Goal: Find specific page/section: Find specific page/section

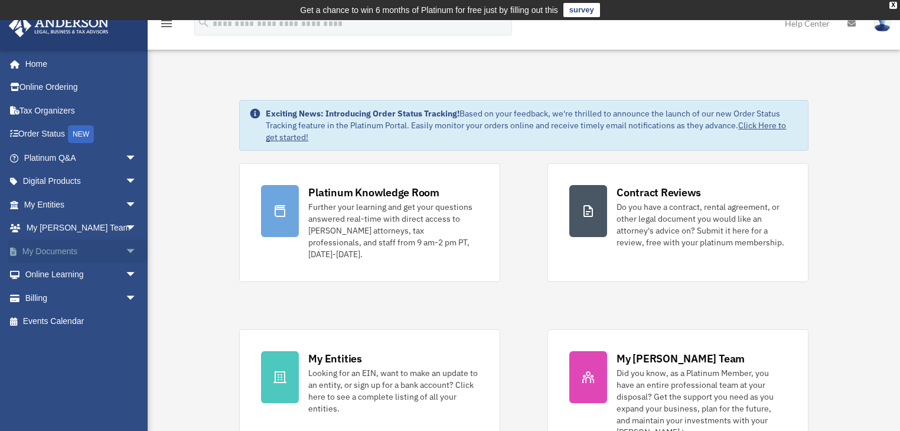
click at [45, 253] on link "My Documents arrow_drop_down" at bounding box center [81, 251] width 147 height 24
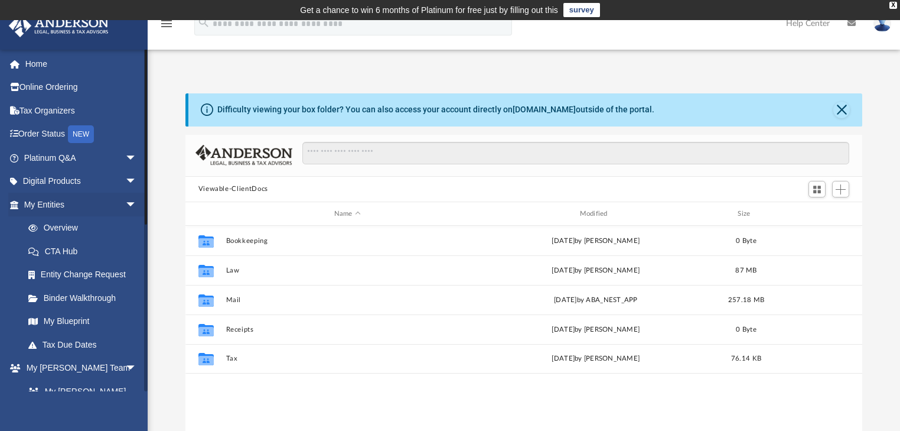
scroll to position [261, 671]
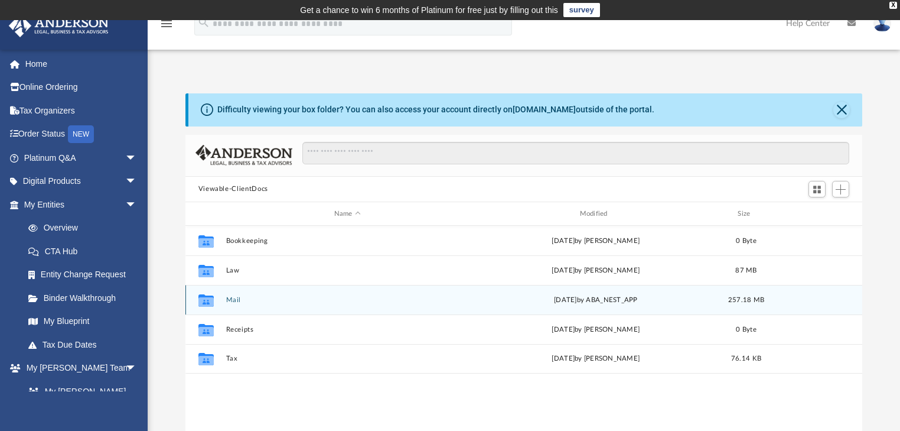
click at [235, 300] on button "Mail" at bounding box center [347, 300] width 243 height 8
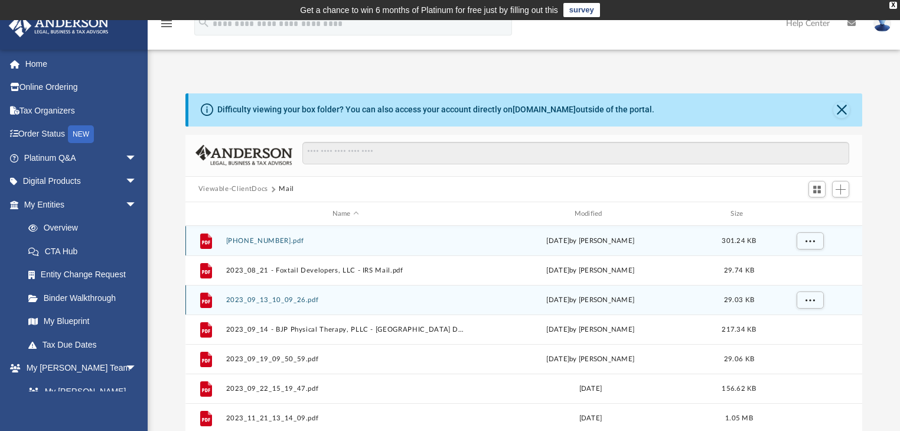
scroll to position [225, 671]
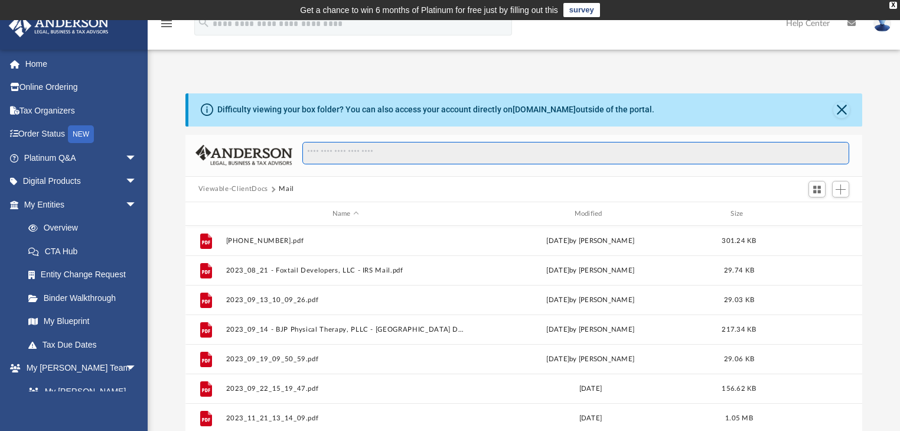
click at [385, 154] on input "Search files and folders" at bounding box center [576, 153] width 547 height 22
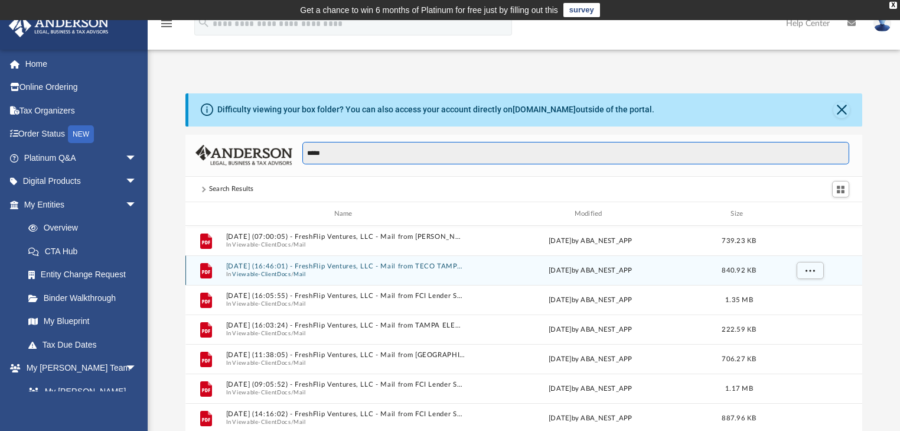
scroll to position [47, 0]
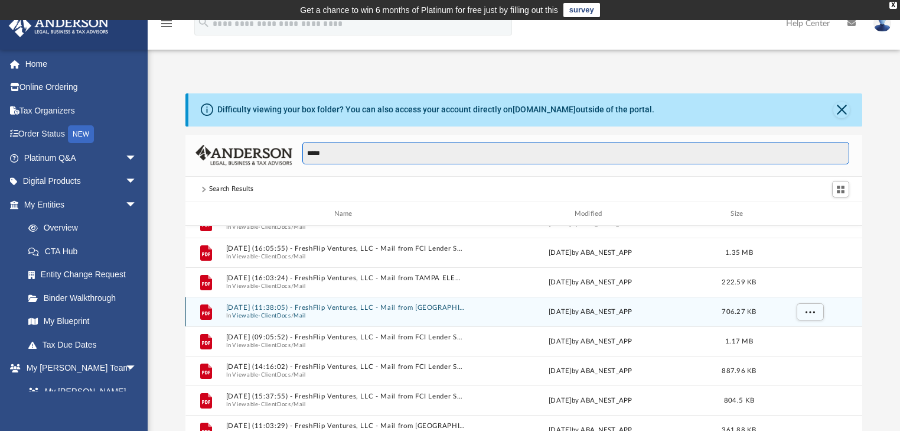
type input "*****"
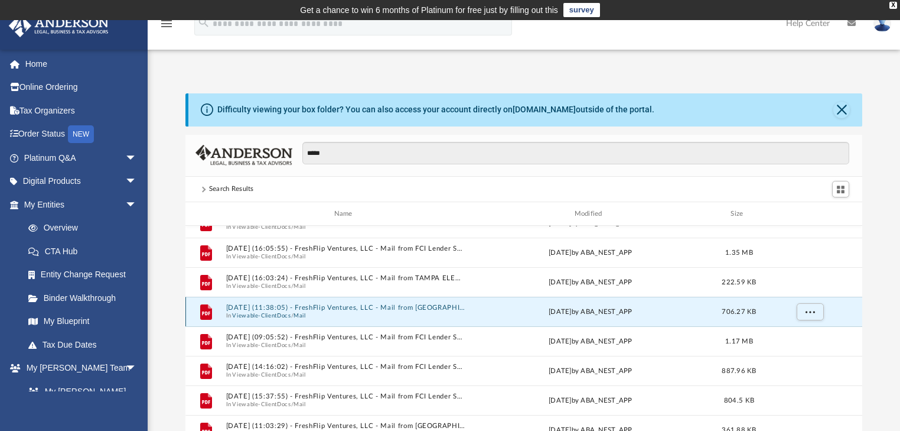
click at [451, 305] on button "[DATE] (11:38:05) - FreshFlip Ventures, LLC - Mail from [GEOGRAPHIC_DATA] Solid…" at bounding box center [346, 308] width 240 height 8
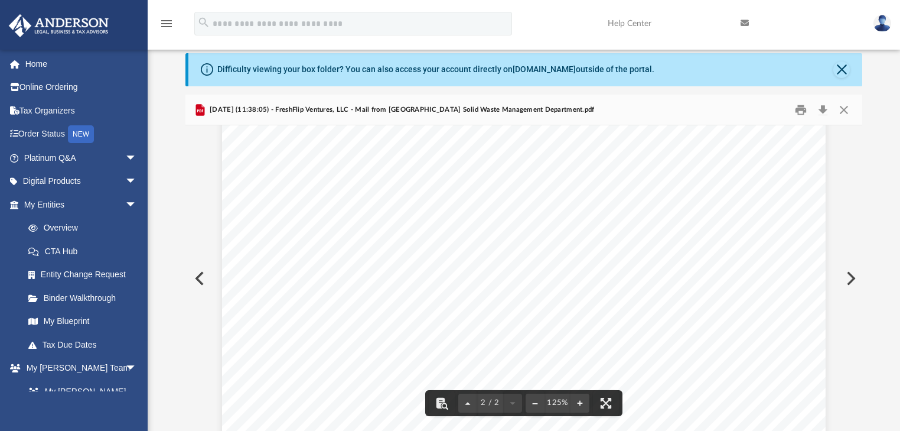
scroll to position [1283, 0]
click at [847, 105] on button "Close" at bounding box center [844, 109] width 21 height 18
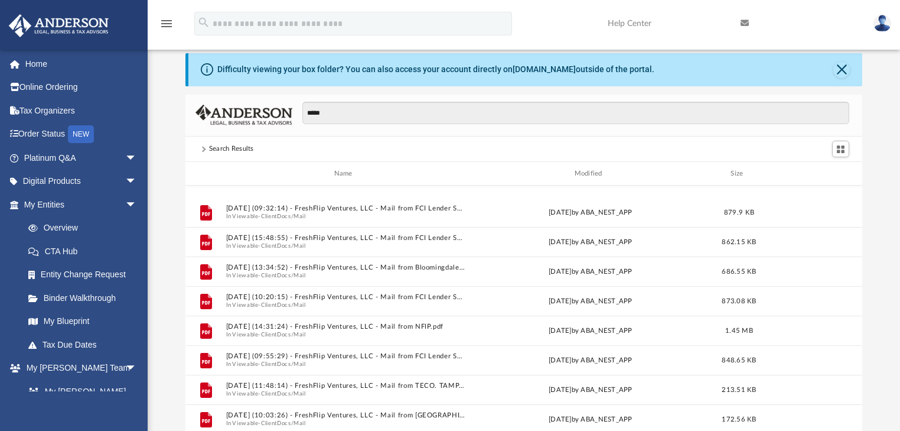
scroll to position [331, 0]
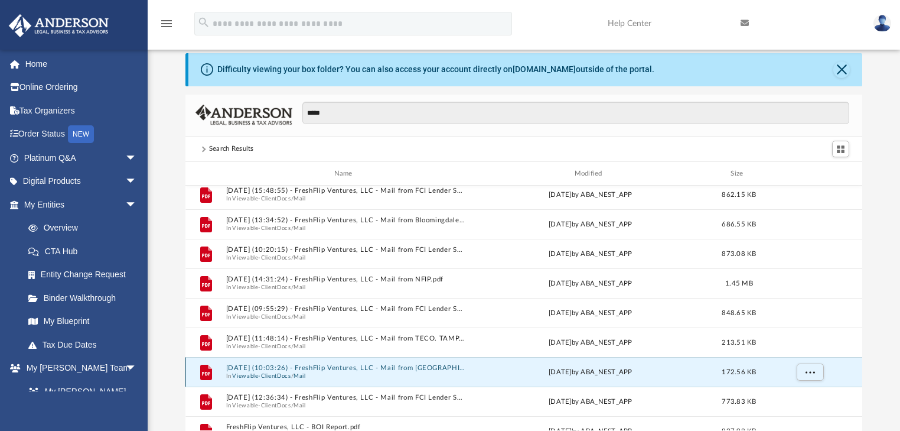
click at [447, 372] on button "[DATE] (10:03:26) - FreshFlip Ventures, LLC - Mail from [GEOGRAPHIC_DATA] Water…" at bounding box center [346, 369] width 240 height 8
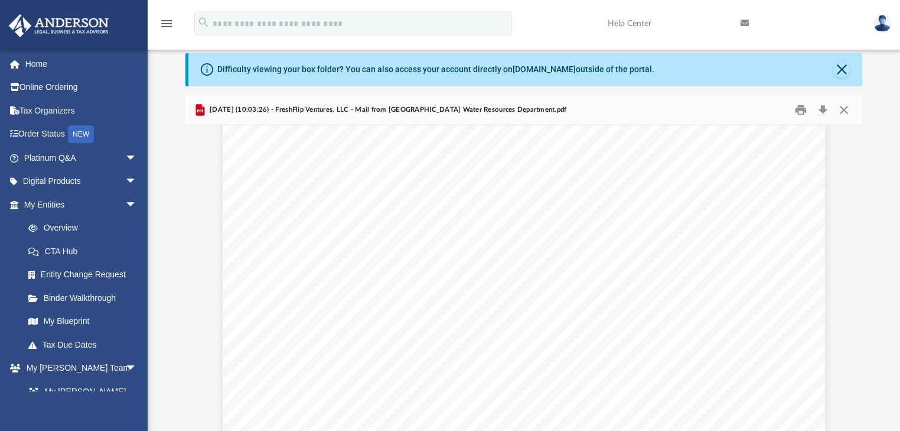
scroll to position [492, 0]
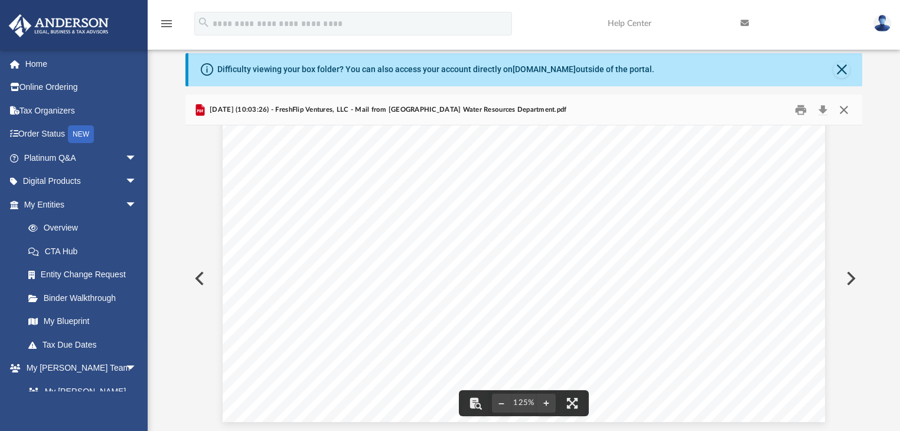
click at [844, 109] on button "Close" at bounding box center [844, 109] width 21 height 18
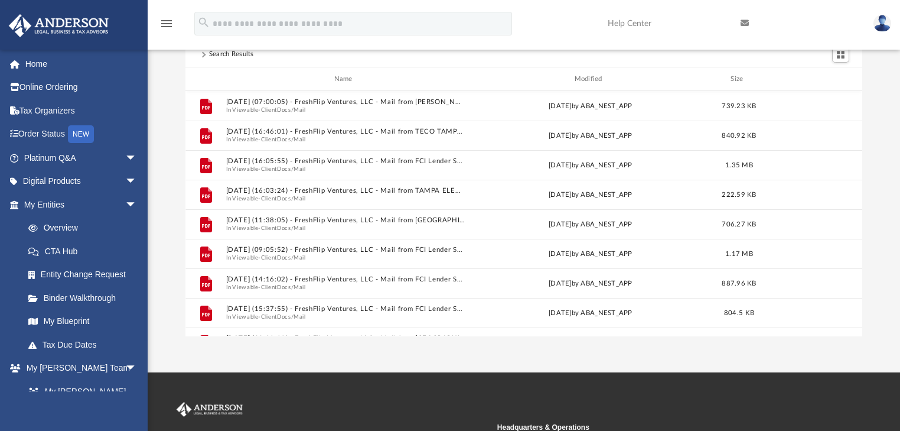
scroll to position [0, 0]
